Goal: Use online tool/utility

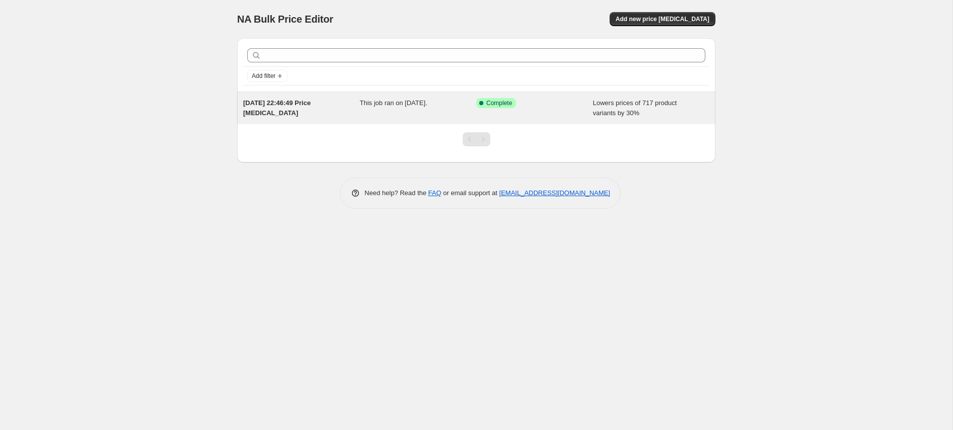
click at [563, 104] on div "Success Complete Complete" at bounding box center [527, 103] width 102 height 10
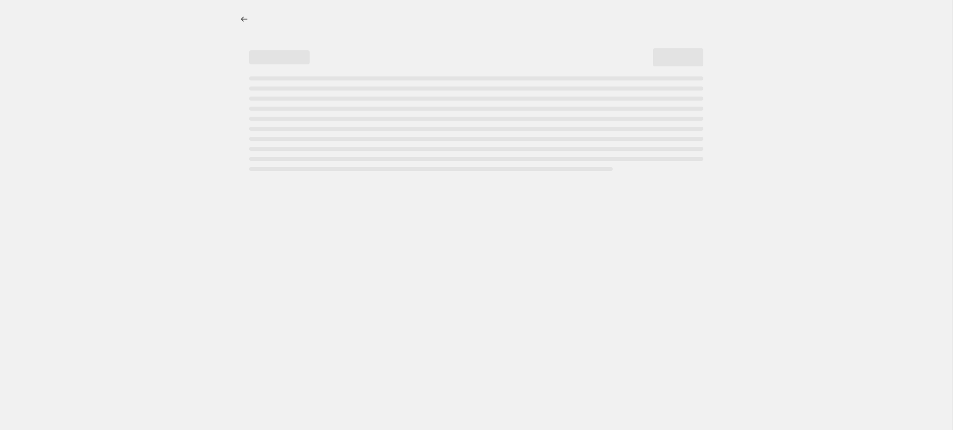
select select "percentage"
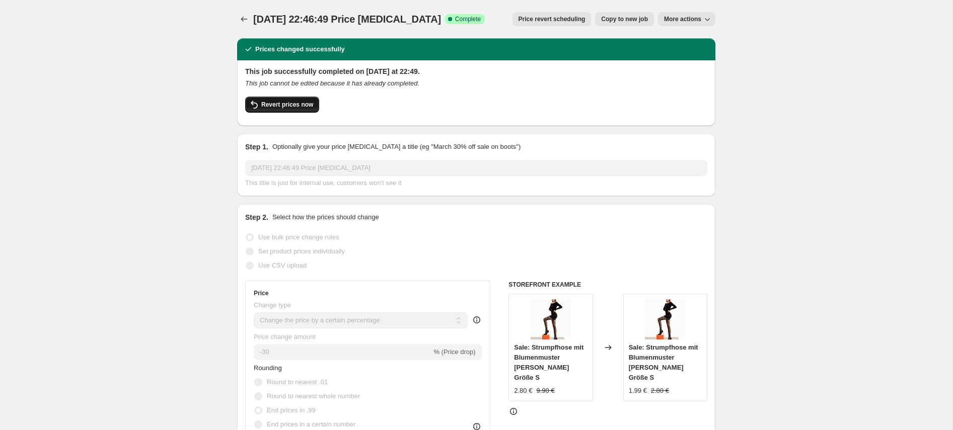
click at [288, 100] on button "Revert prices now" at bounding box center [282, 105] width 74 height 16
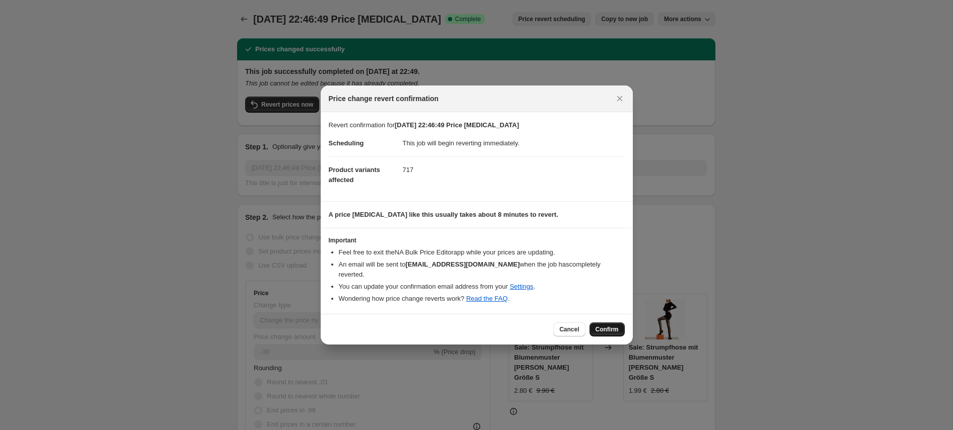
click at [606, 326] on span "Confirm" at bounding box center [606, 330] width 23 height 8
